Goal: Task Accomplishment & Management: Use online tool/utility

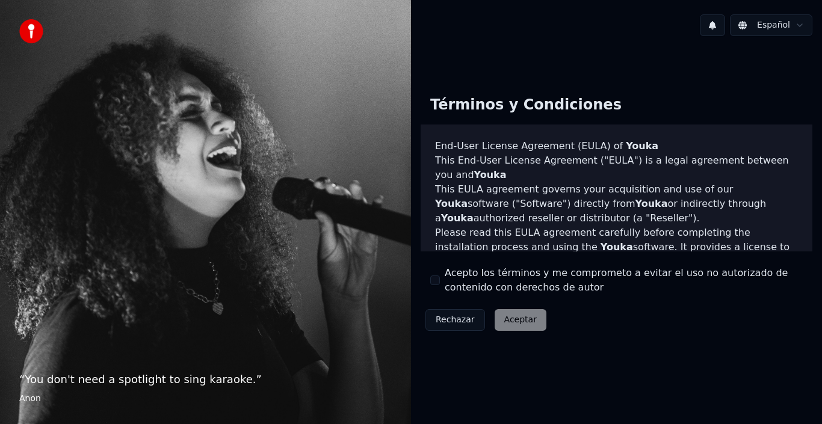
click at [433, 274] on div "Acepto los términos y me comprometo a evitar el uso no autorizado de contenido …" at bounding box center [616, 280] width 372 height 29
click at [435, 280] on button "Acepto los términos y me comprometo a evitar el uso no autorizado de contenido …" at bounding box center [435, 280] width 10 height 10
click at [520, 326] on button "Aceptar" at bounding box center [520, 320] width 52 height 22
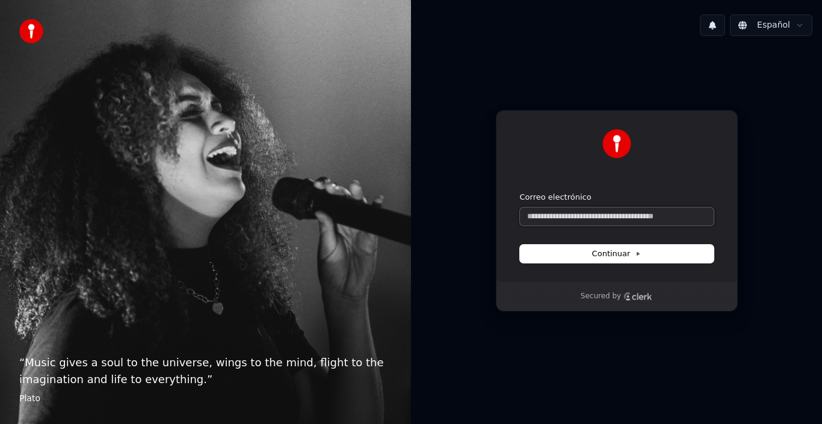
click at [583, 214] on input "Correo electrónico" at bounding box center [617, 217] width 194 height 18
click at [624, 222] on input "Correo electrónico" at bounding box center [617, 217] width 194 height 18
click at [520, 192] on button "submit" at bounding box center [520, 192] width 0 height 0
type input "**********"
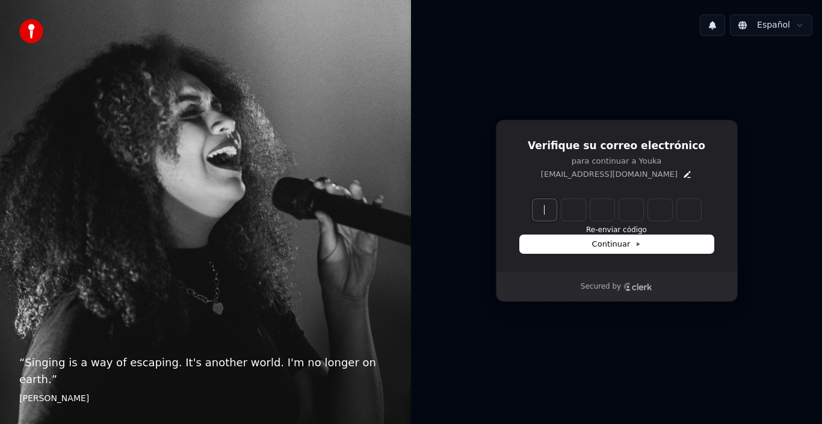
click at [548, 200] on input "Enter verification code" at bounding box center [628, 210] width 192 height 22
paste input "******"
type input "******"
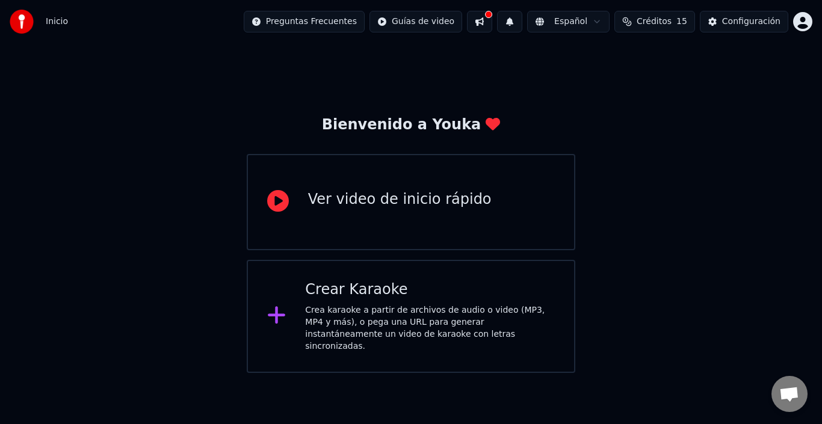
click at [416, 210] on div "Ver video de inicio rápido" at bounding box center [399, 202] width 183 height 24
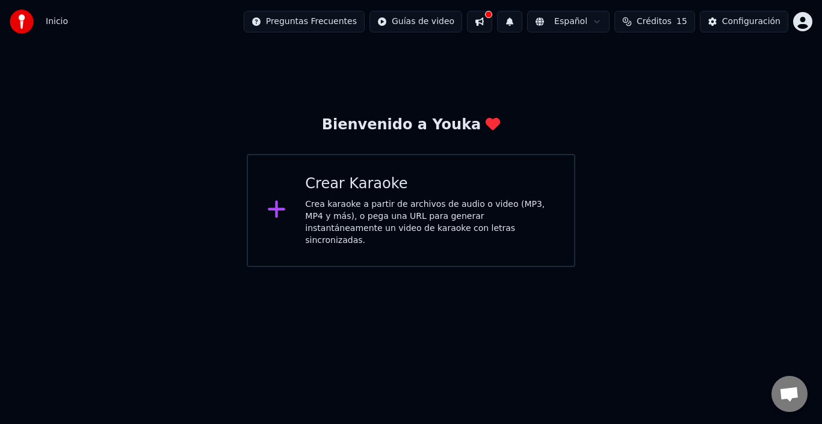
click at [402, 220] on div "Crea karaoke a partir de archivos de audio o video (MP3, MP4 y más), o pega una…" at bounding box center [430, 222] width 250 height 48
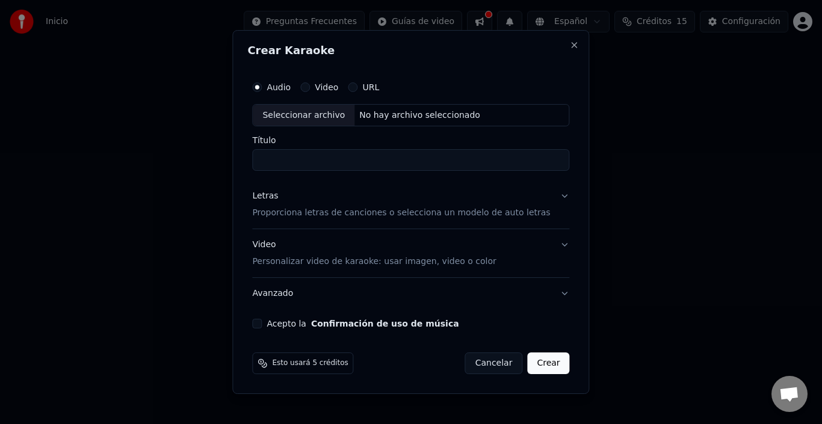
click at [365, 163] on input "Título" at bounding box center [410, 161] width 317 height 22
type input "**********"
click at [333, 88] on label "Video" at bounding box center [326, 87] width 23 height 8
click at [310, 88] on button "Video" at bounding box center [305, 87] width 10 height 10
click at [399, 115] on div "No hay archivo seleccionado" at bounding box center [419, 115] width 131 height 12
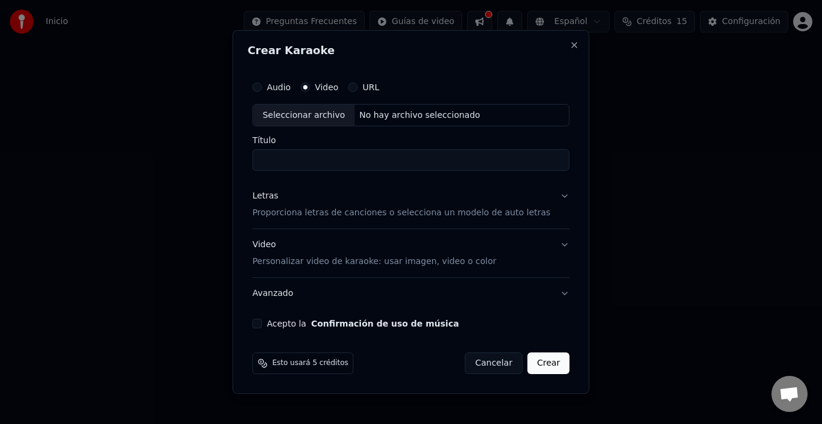
click at [378, 84] on label "URL" at bounding box center [370, 87] width 17 height 8
click at [357, 84] on button "URL" at bounding box center [353, 87] width 10 height 10
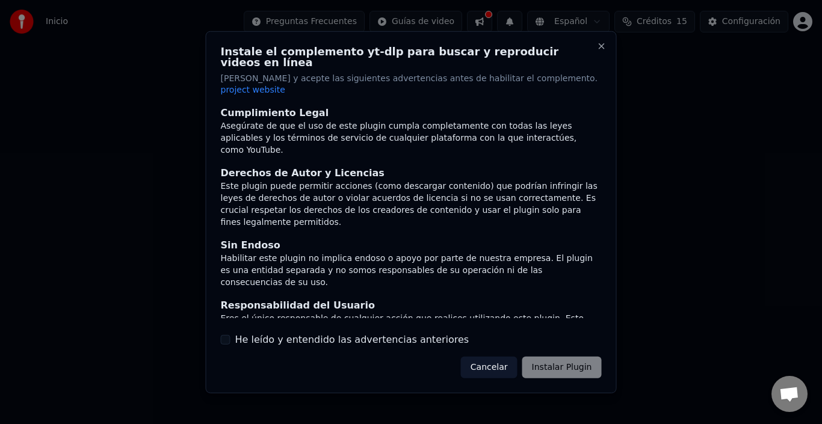
click at [371, 84] on p "[PERSON_NAME] y acepte las siguientes advertencias antes de habilitar el comple…" at bounding box center [411, 84] width 381 height 24
click at [232, 333] on div "He leído y entendido las advertencias anteriores" at bounding box center [411, 340] width 381 height 14
click at [226, 336] on div "Instale el complemento yt-dlp para buscar y reproducir videos en línea Lea y ac…" at bounding box center [411, 212] width 411 height 362
click at [226, 335] on button "He leído y entendido las advertencias anteriores" at bounding box center [226, 340] width 10 height 10
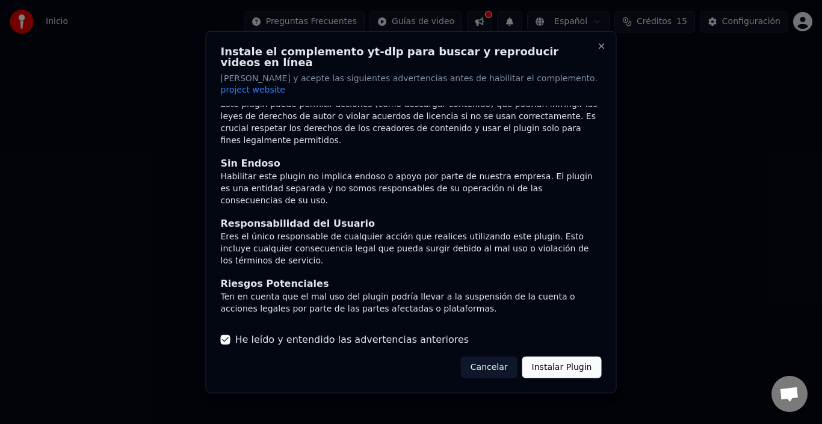
scroll to position [91, 0]
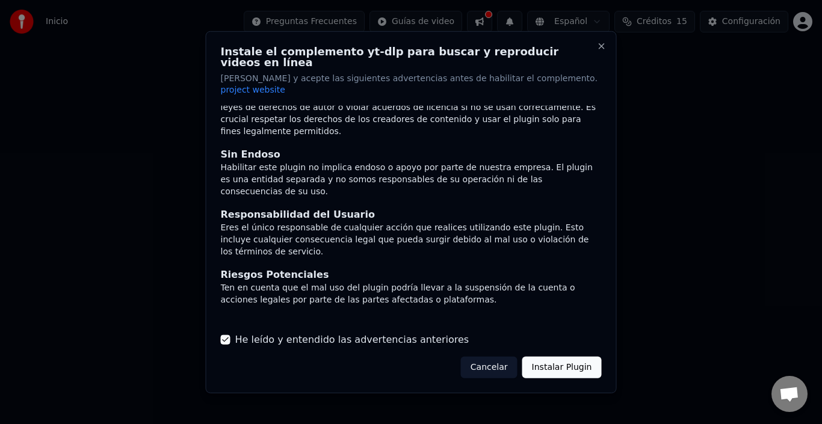
click at [562, 358] on button "Instalar Plugin" at bounding box center [561, 368] width 79 height 22
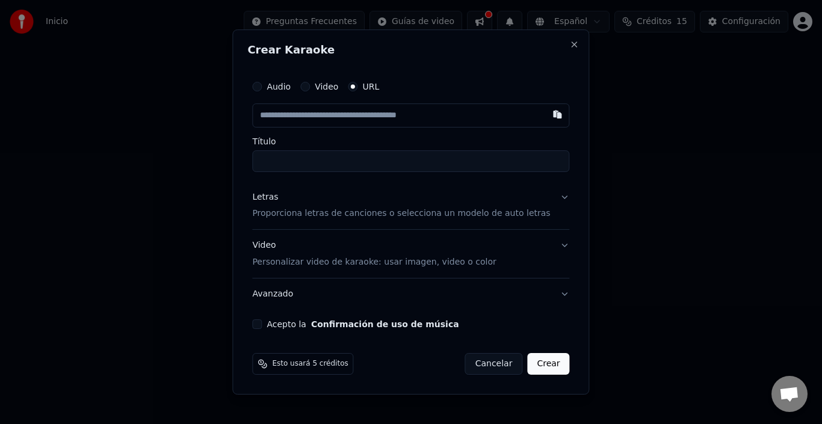
click at [328, 84] on label "Video" at bounding box center [326, 86] width 23 height 8
click at [310, 84] on button "Video" at bounding box center [305, 87] width 10 height 10
click at [319, 111] on div "Seleccionar archivo" at bounding box center [304, 116] width 102 height 22
type input "**********"
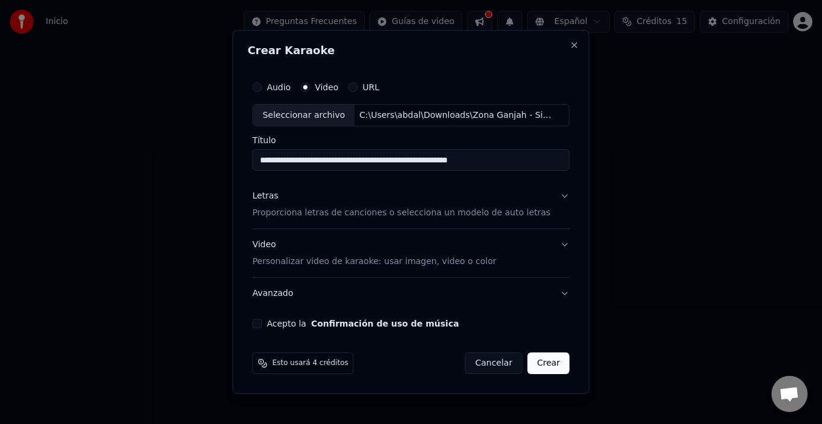
click at [438, 215] on p "Proporciona letras de canciones o selecciona un modelo de auto letras" at bounding box center [401, 214] width 298 height 12
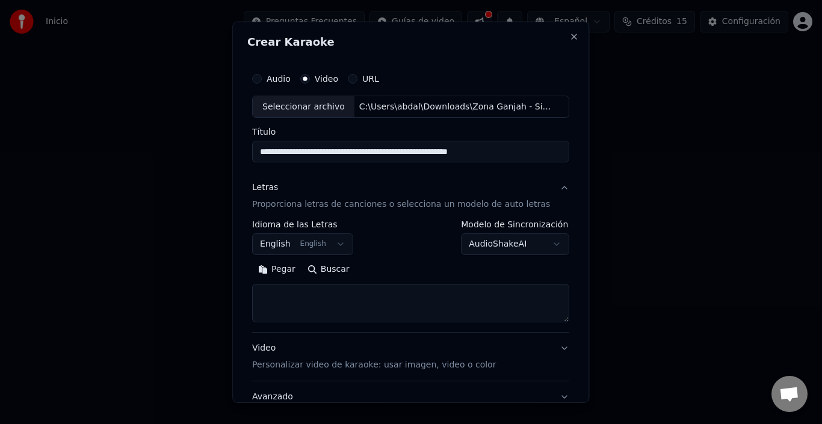
click at [333, 245] on button "English English" at bounding box center [302, 244] width 101 height 22
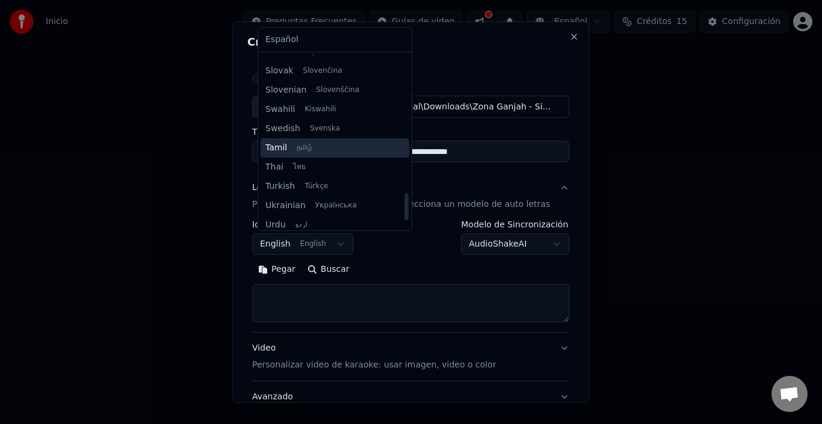
scroll to position [818, 0]
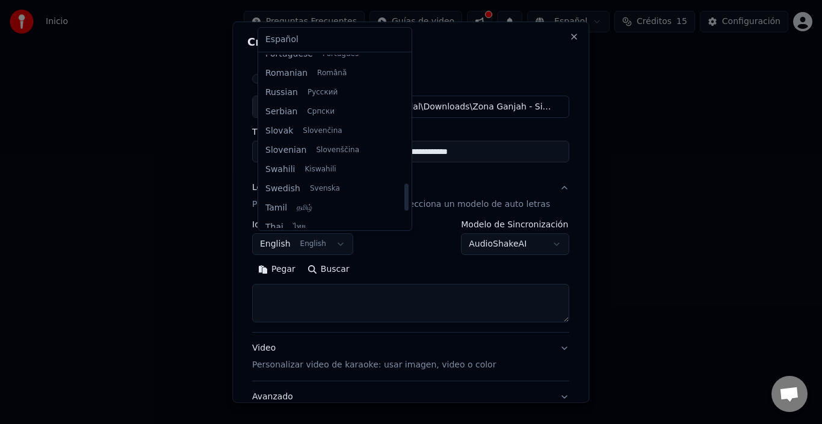
select select "**"
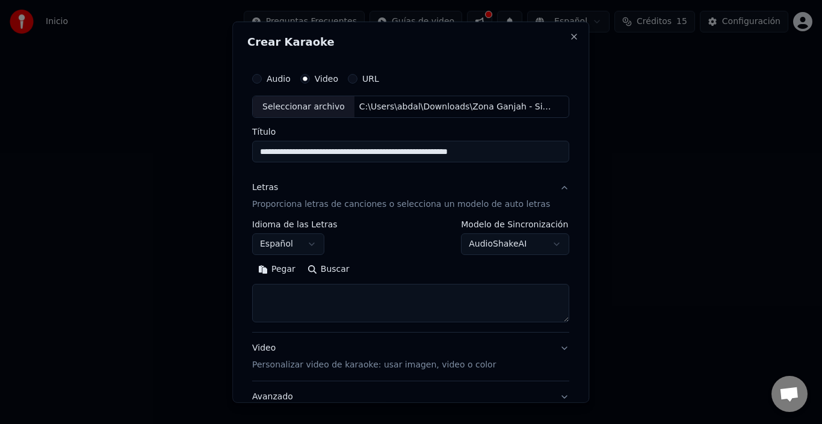
click at [529, 240] on body "**********" at bounding box center [411, 133] width 822 height 267
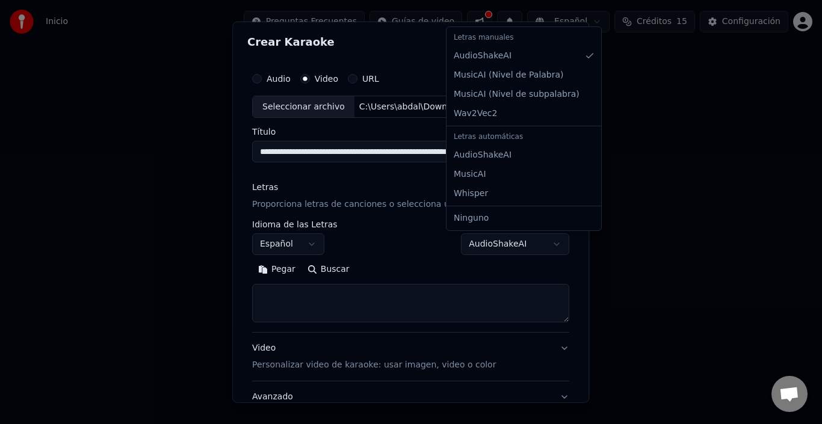
click at [529, 240] on body "**********" at bounding box center [411, 133] width 822 height 267
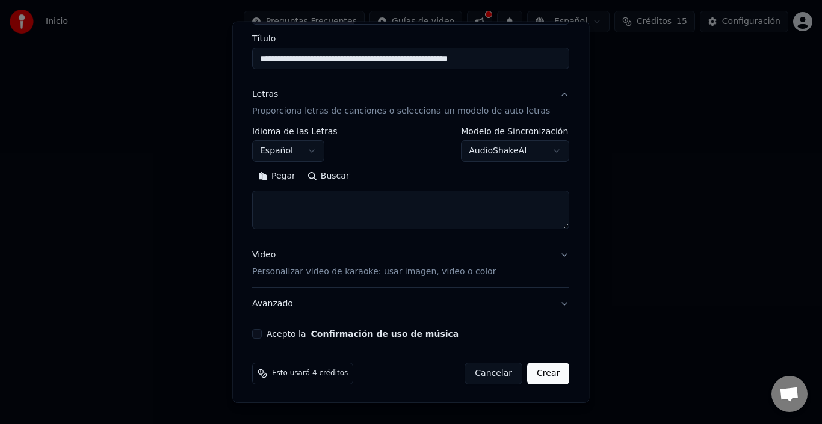
scroll to position [94, 0]
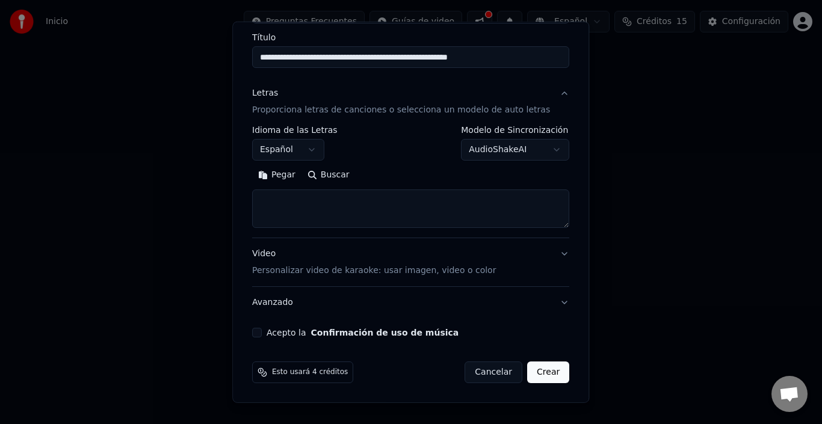
click at [317, 208] on textarea at bounding box center [410, 208] width 317 height 38
paste textarea "**********"
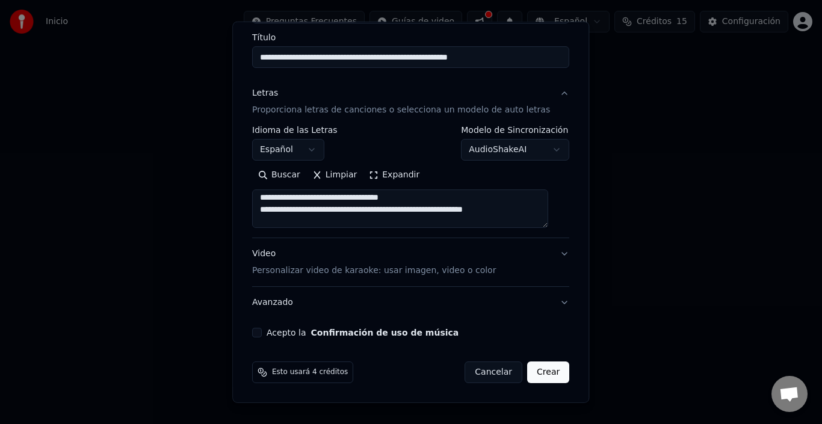
click at [387, 171] on button "Expandir" at bounding box center [394, 174] width 63 height 19
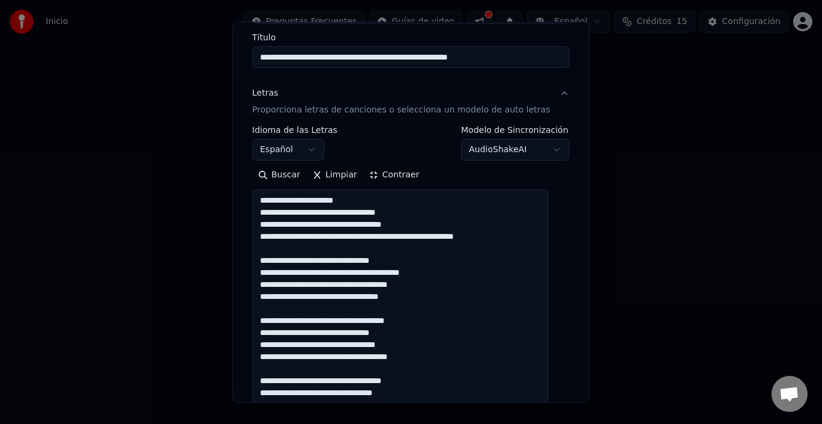
scroll to position [0, 0]
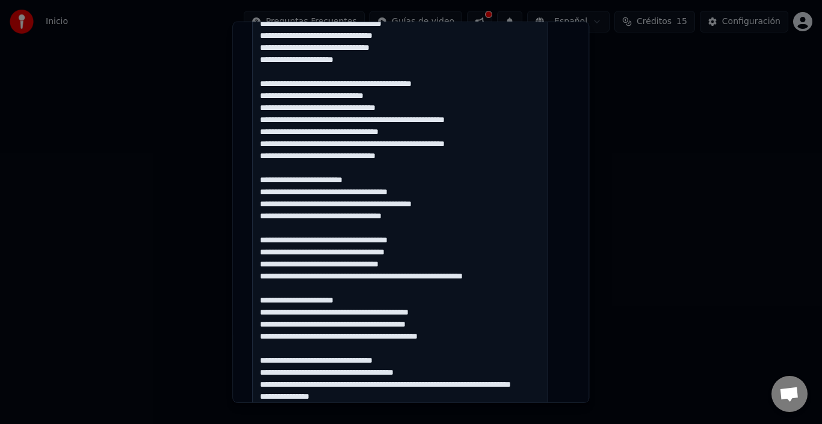
scroll to position [464, 0]
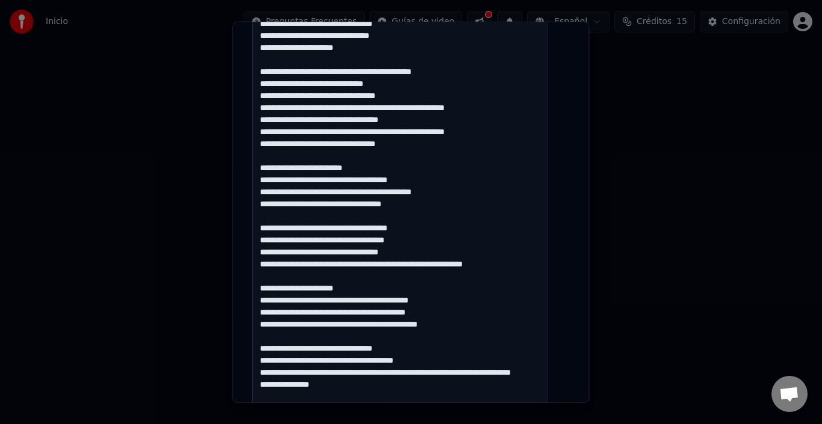
type textarea "**********"
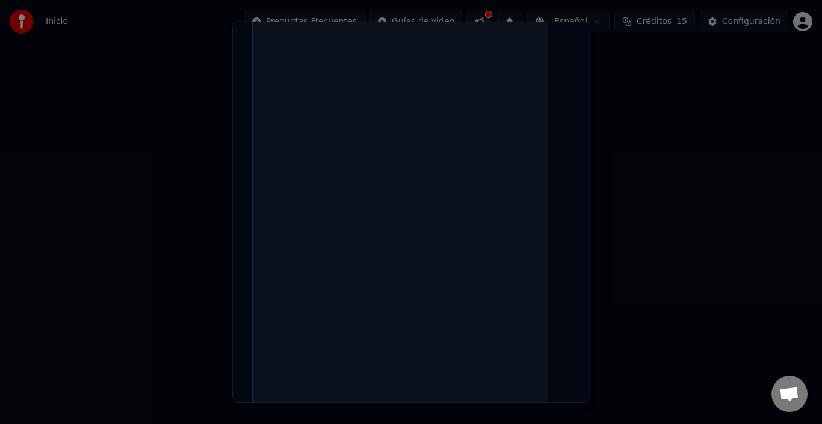
select select
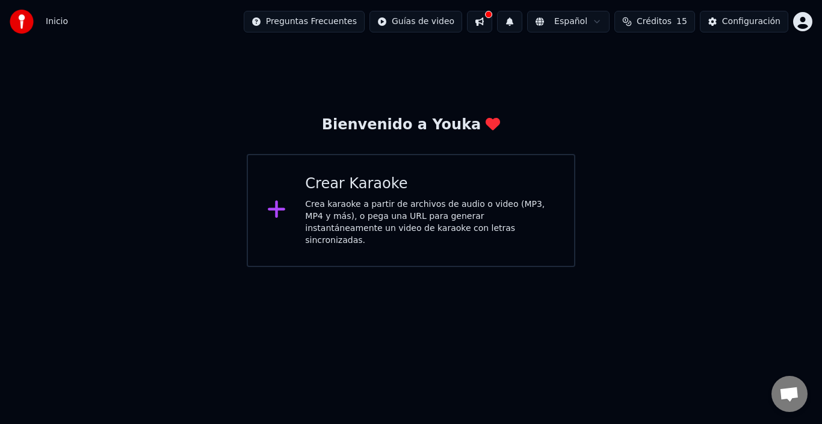
click at [399, 209] on div "Crea karaoke a partir de archivos de audio o video (MP3, MP4 y más), o pega una…" at bounding box center [430, 222] width 250 height 48
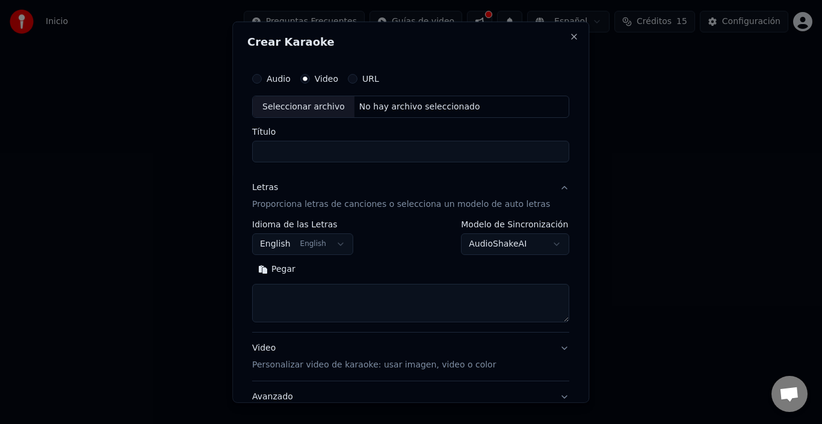
click at [317, 102] on div "Seleccionar archivo" at bounding box center [304, 107] width 102 height 22
type input "**********"
click at [327, 242] on button "English English" at bounding box center [302, 244] width 101 height 22
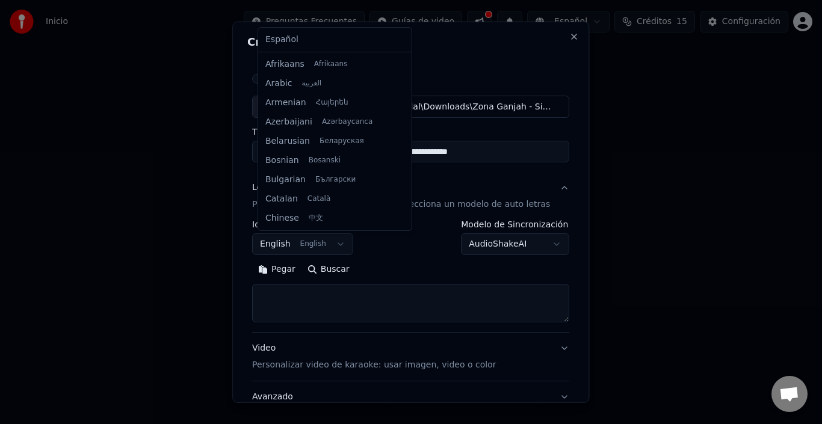
scroll to position [96, 0]
select select "**"
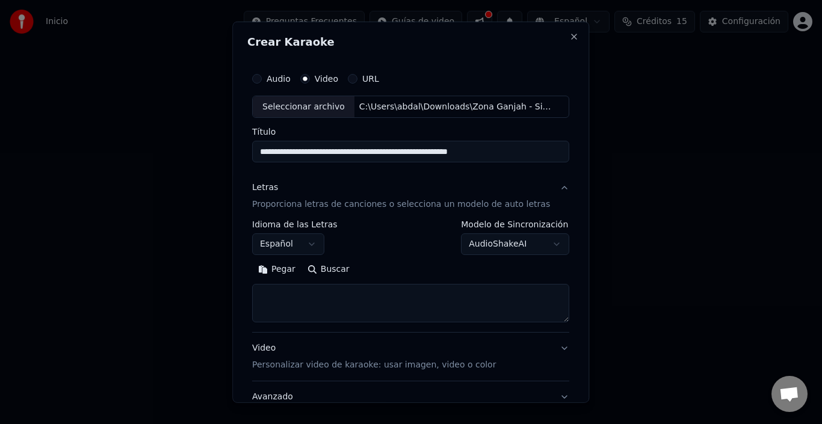
click at [357, 297] on textarea at bounding box center [410, 303] width 317 height 38
paste textarea "**********"
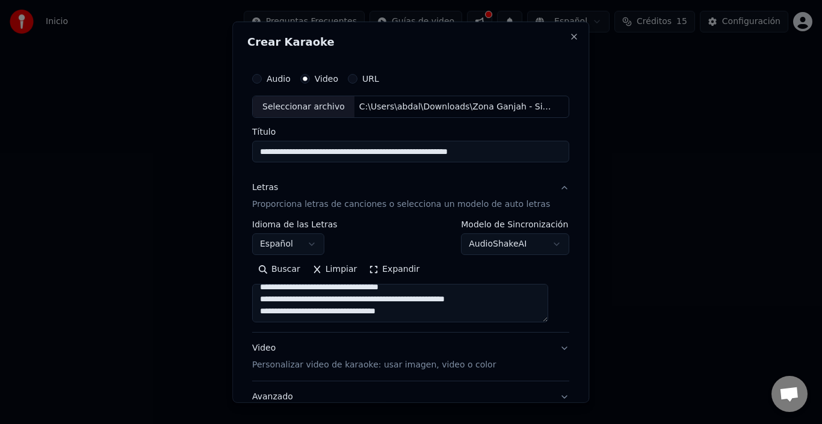
scroll to position [436, 0]
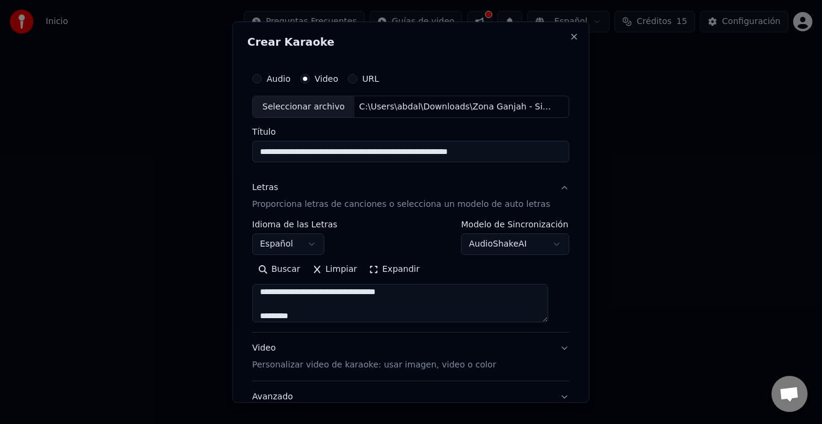
click at [312, 308] on textarea at bounding box center [400, 303] width 296 height 38
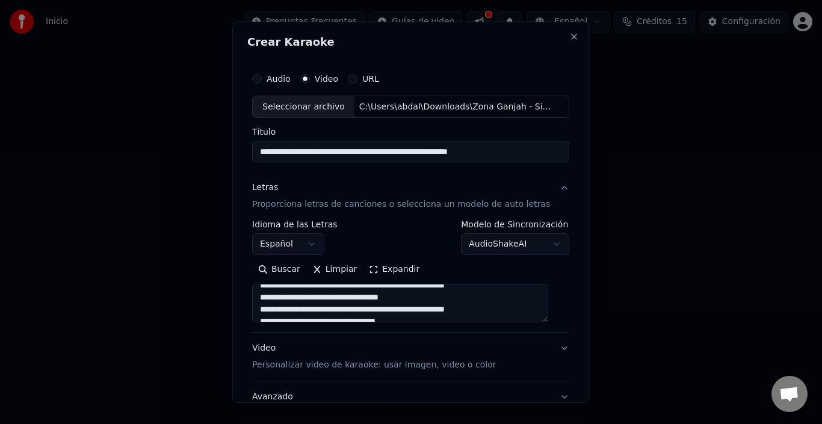
drag, startPoint x: 303, startPoint y: 314, endPoint x: 282, endPoint y: 276, distance: 43.3
click at [282, 276] on div "Buscar Limpiar Expandir" at bounding box center [410, 291] width 317 height 63
click at [304, 301] on textarea at bounding box center [400, 303] width 296 height 38
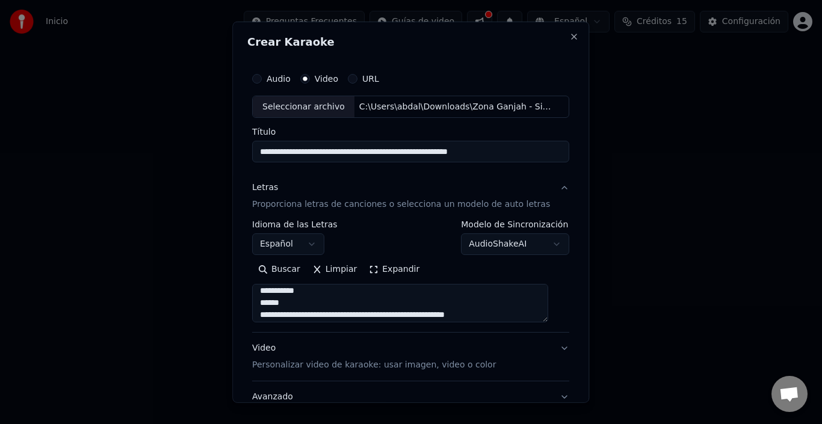
scroll to position [365, 0]
click at [303, 312] on textarea at bounding box center [400, 303] width 296 height 38
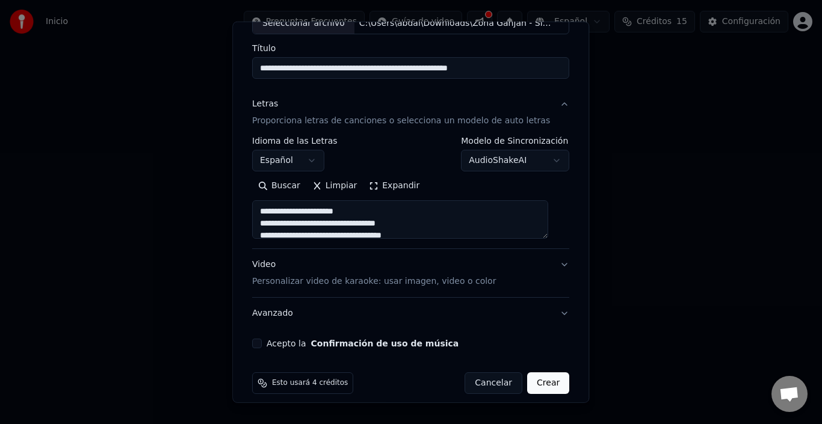
scroll to position [94, 0]
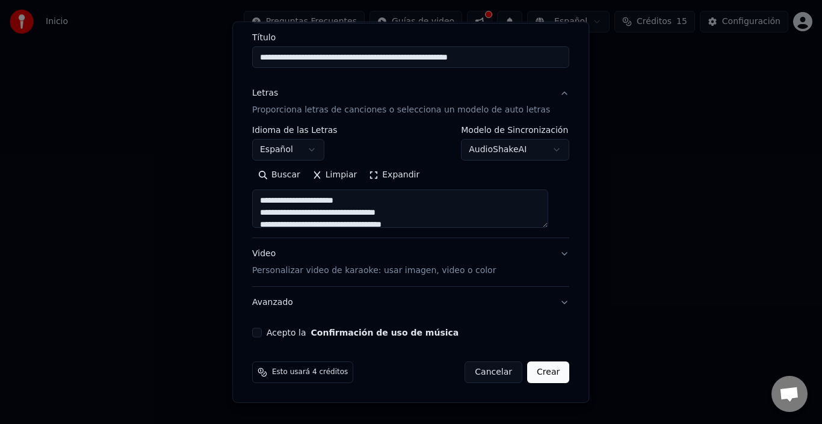
type textarea "**********"
click at [547, 254] on button "Video Personalizar video de karaoke: usar imagen, video o color" at bounding box center [410, 262] width 317 height 48
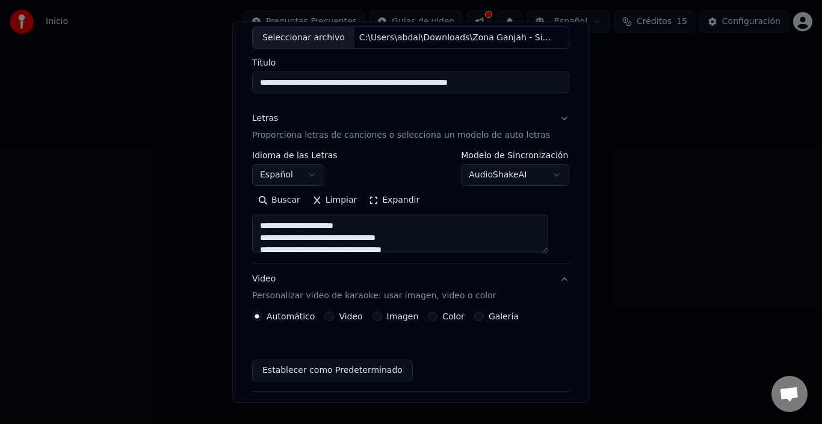
scroll to position [62, 0]
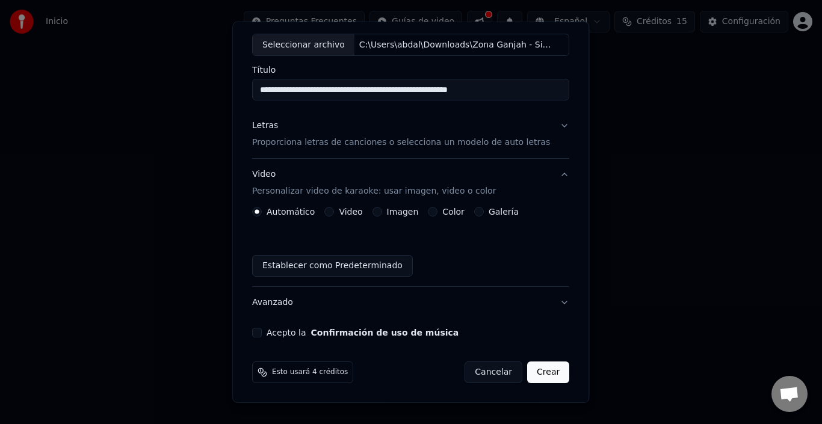
click at [431, 211] on button "Color" at bounding box center [433, 212] width 10 height 10
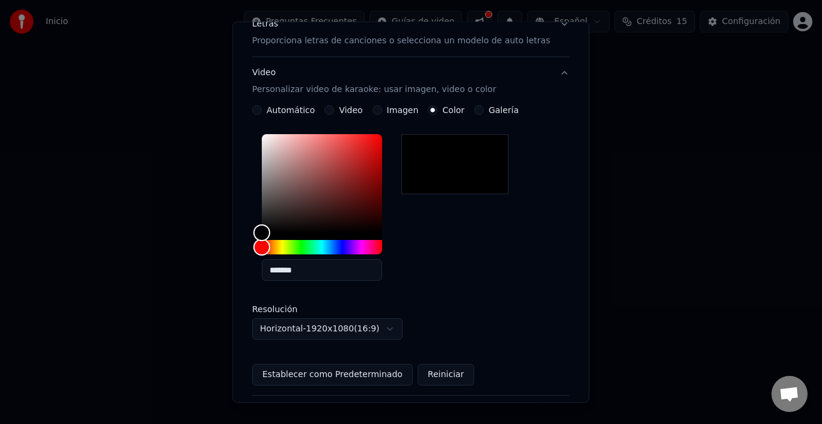
scroll to position [182, 0]
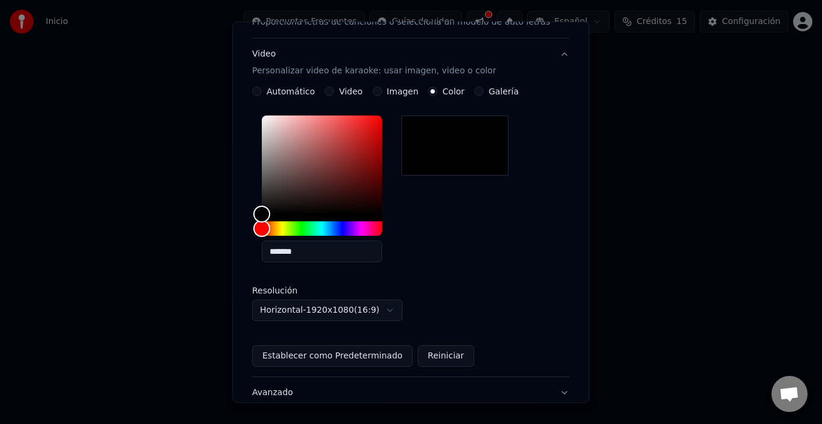
click at [277, 92] on label "Automático" at bounding box center [290, 91] width 48 height 8
click at [262, 92] on button "Automático" at bounding box center [257, 92] width 10 height 10
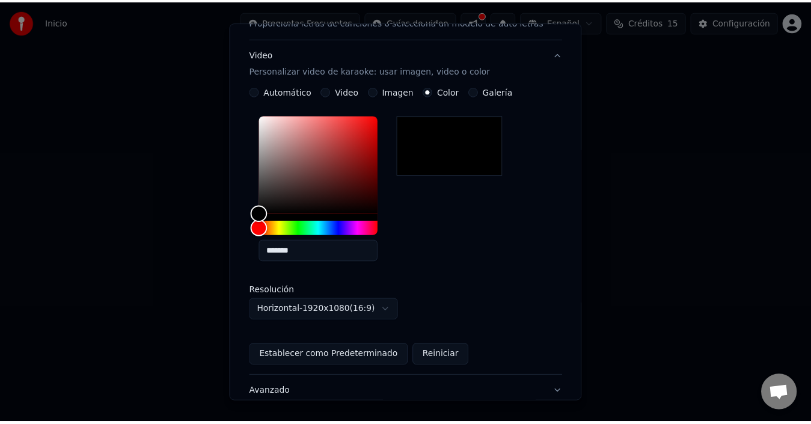
scroll to position [62, 0]
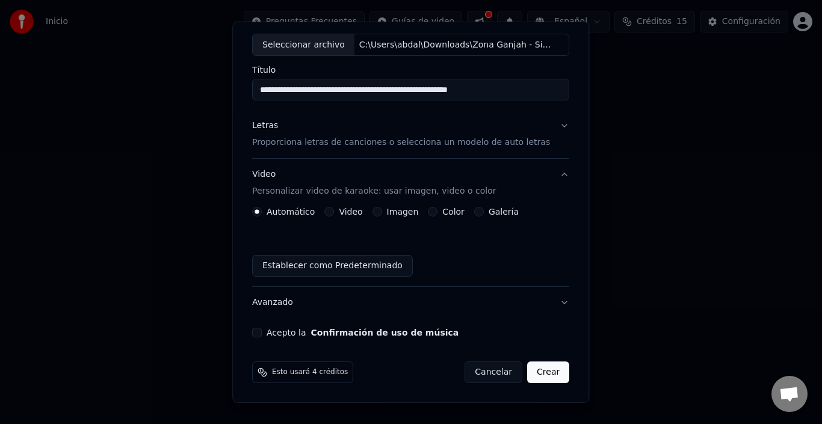
click at [262, 330] on button "Acepto la Confirmación de uso de música" at bounding box center [257, 333] width 10 height 10
click at [538, 372] on button "Crear" at bounding box center [548, 372] width 42 height 22
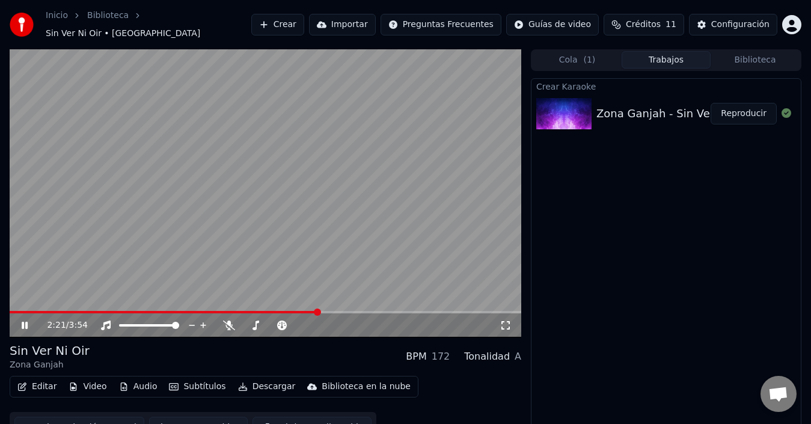
scroll to position [13, 0]
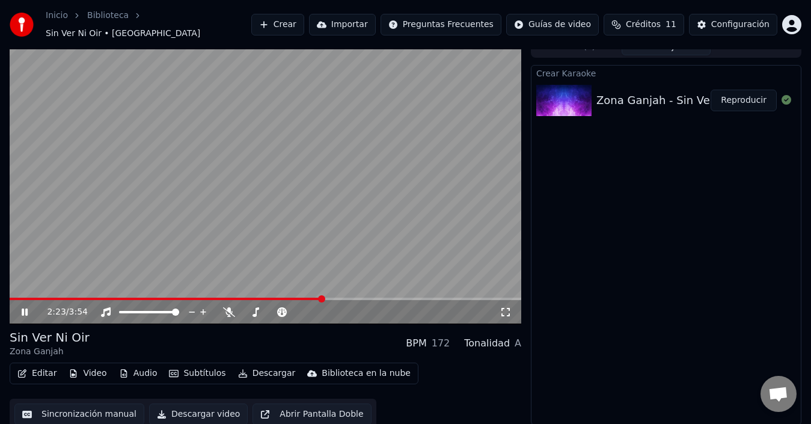
click at [94, 410] on button "Sincronización manual" at bounding box center [79, 415] width 130 height 22
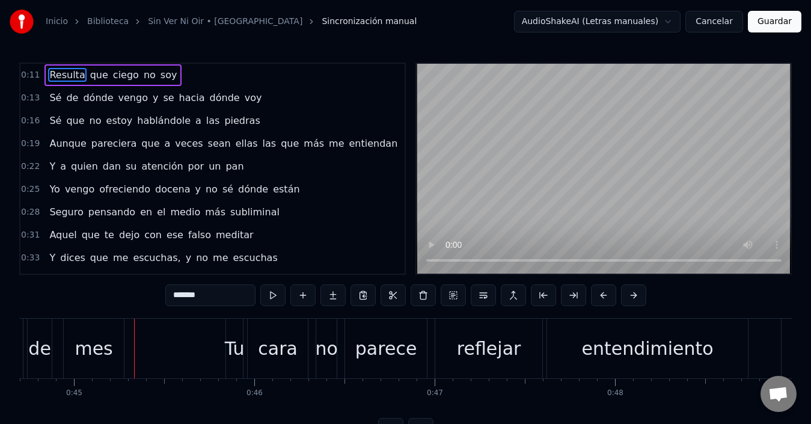
scroll to position [0, 8078]
